Goal: Information Seeking & Learning: Learn about a topic

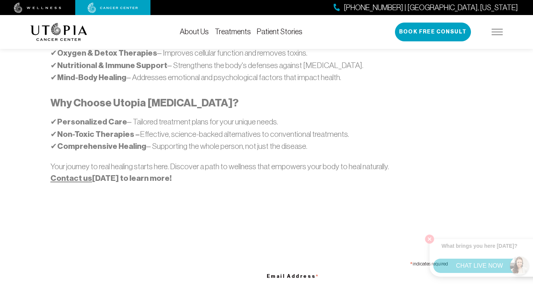
scroll to position [564, 0]
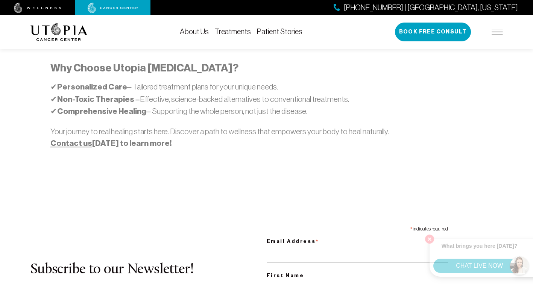
click at [497, 36] on div "[PHONE_NUMBER] | [GEOGRAPHIC_DATA], [US_STATE] Book Free Consult" at bounding box center [449, 32] width 108 height 19
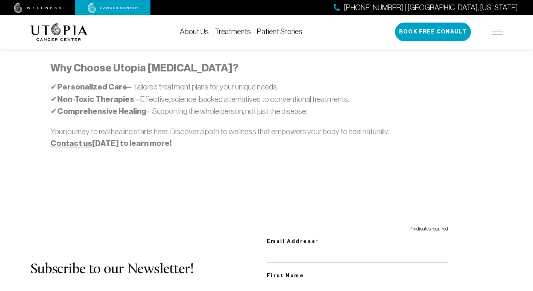
click at [497, 31] on img at bounding box center [497, 32] width 11 height 6
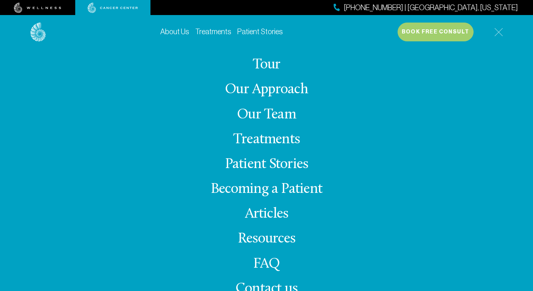
scroll to position [752, 0]
click at [269, 287] on span "Contact us" at bounding box center [267, 289] width 62 height 15
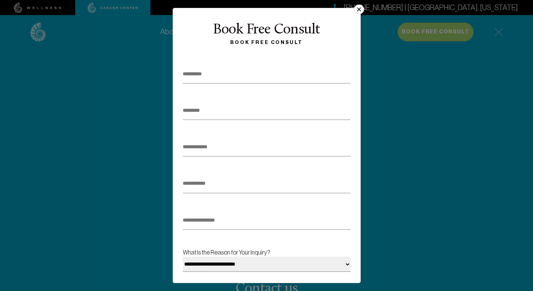
click at [361, 11] on button "×" at bounding box center [359, 10] width 10 height 10
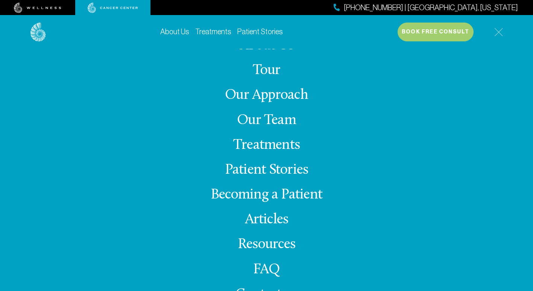
scroll to position [0, 0]
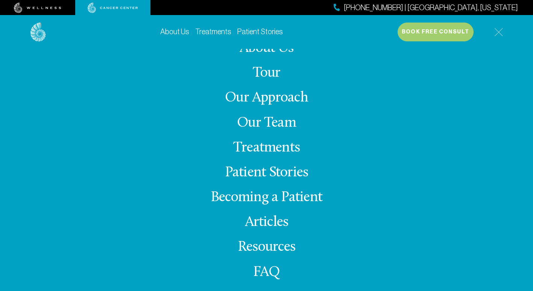
click at [275, 52] on link "About Us" at bounding box center [267, 48] width 54 height 15
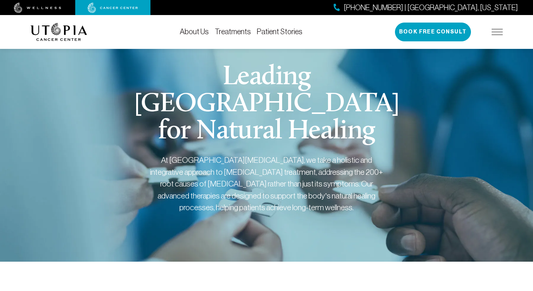
click at [501, 31] on img at bounding box center [497, 32] width 11 height 6
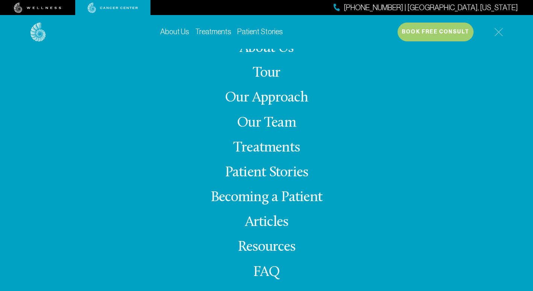
click at [307, 45] on div "About Us Treatments Patient Stories [PHONE_NUMBER] | [GEOGRAPHIC_DATA], [US_STA…" at bounding box center [266, 32] width 473 height 34
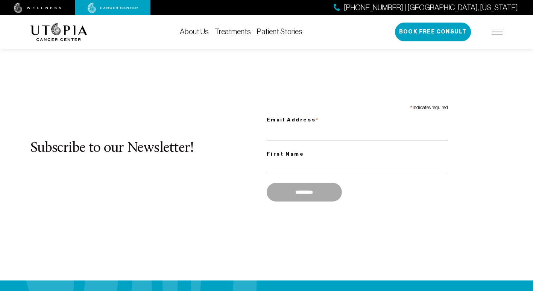
scroll to position [715, 0]
